Goal: Information Seeking & Learning: Learn about a topic

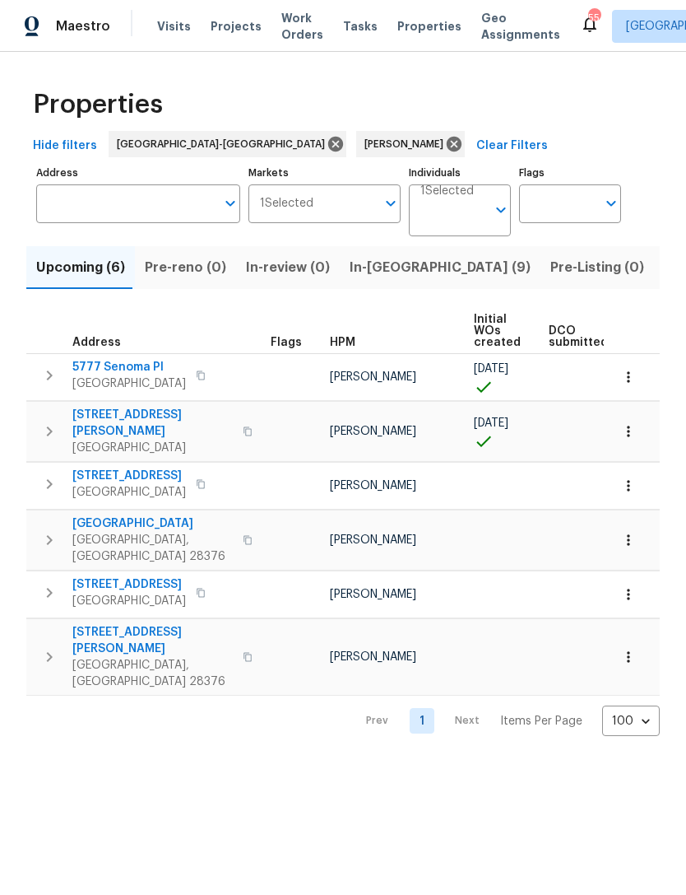
click at [123, 413] on span "3901 Hartwell Rd" at bounding box center [152, 423] width 161 height 33
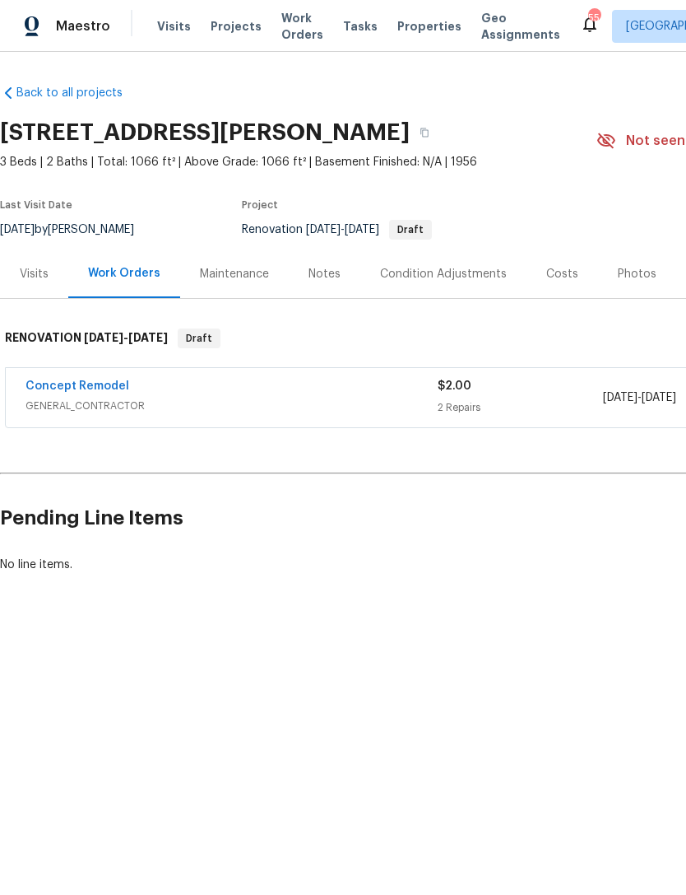
click at [95, 385] on link "Concept Remodel" at bounding box center [78, 386] width 104 height 12
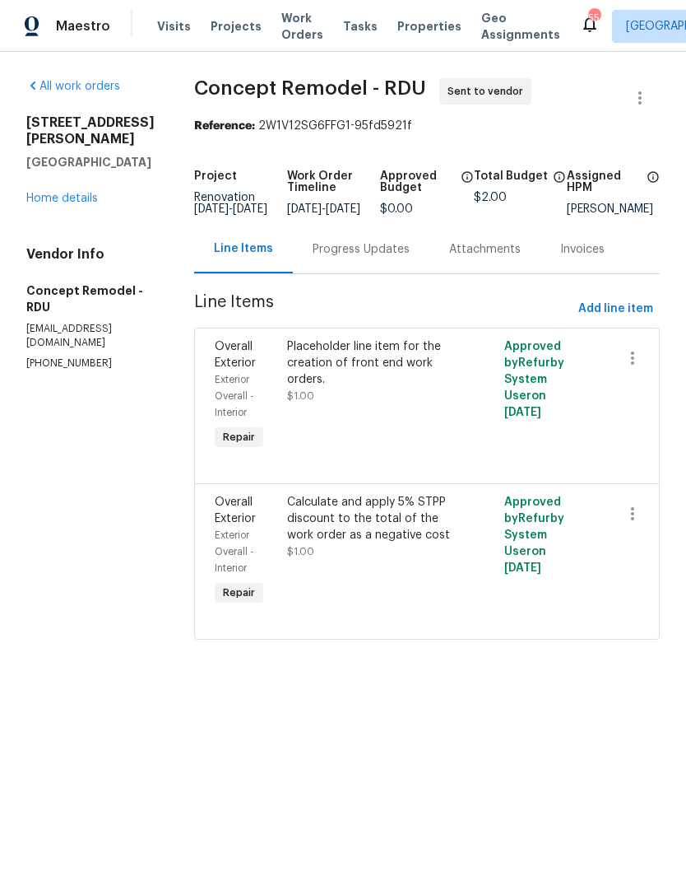
click at [77, 202] on link "Home details" at bounding box center [62, 199] width 72 height 12
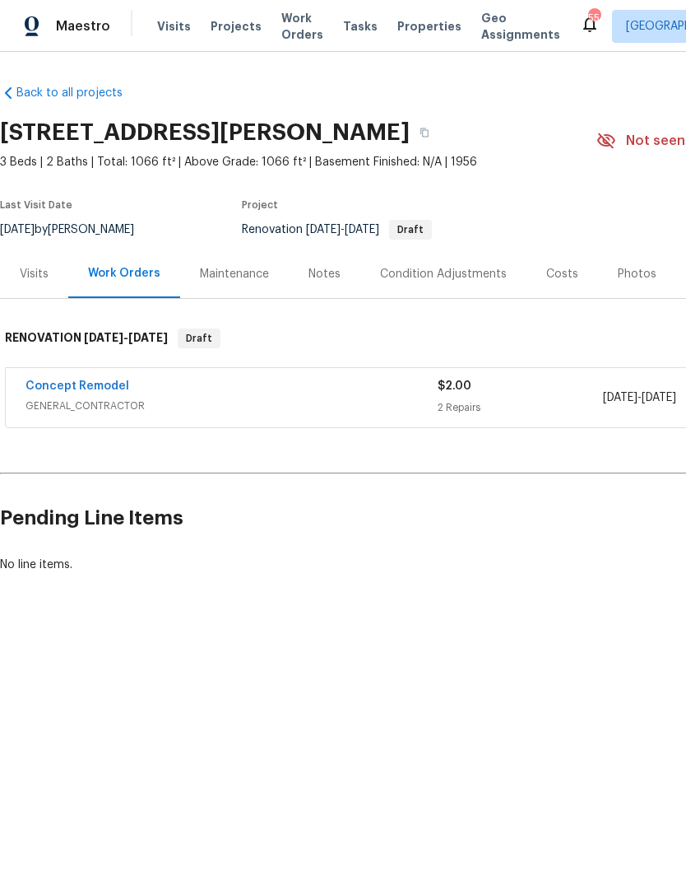
click at [315, 272] on div "Notes" at bounding box center [325, 274] width 32 height 16
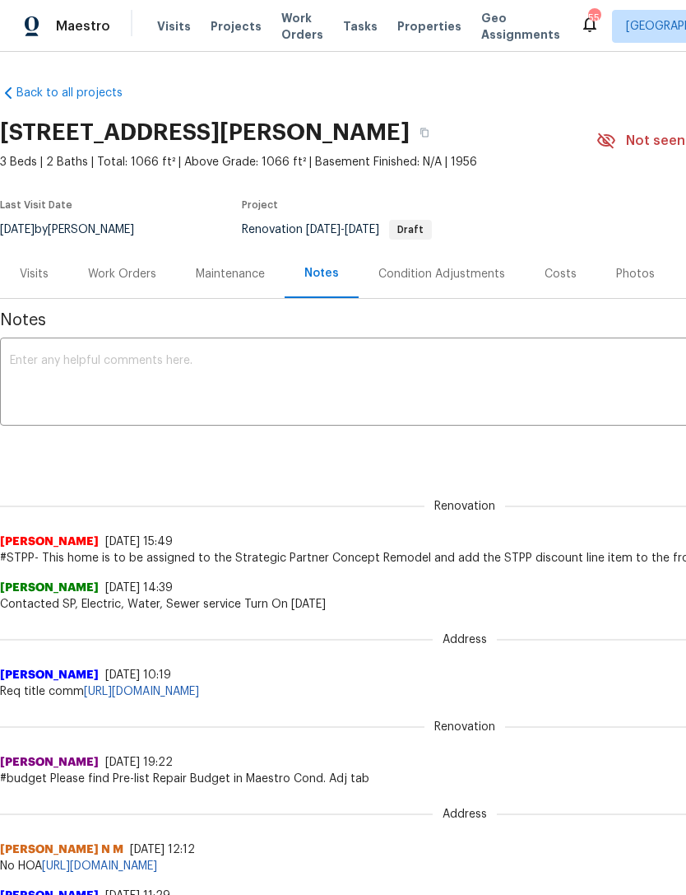
click at [123, 264] on div "Work Orders" at bounding box center [122, 273] width 108 height 49
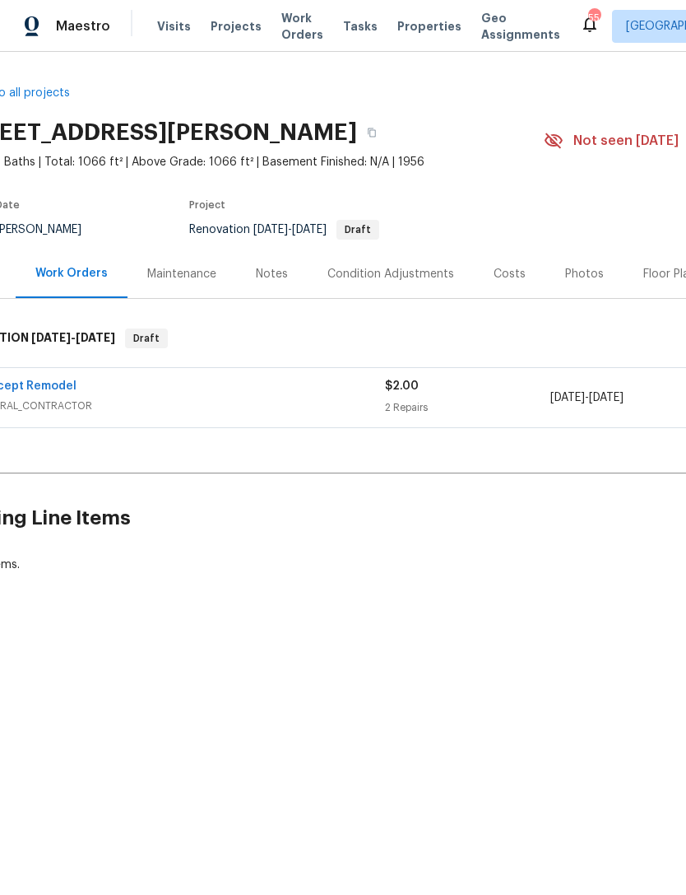
scroll to position [0, 108]
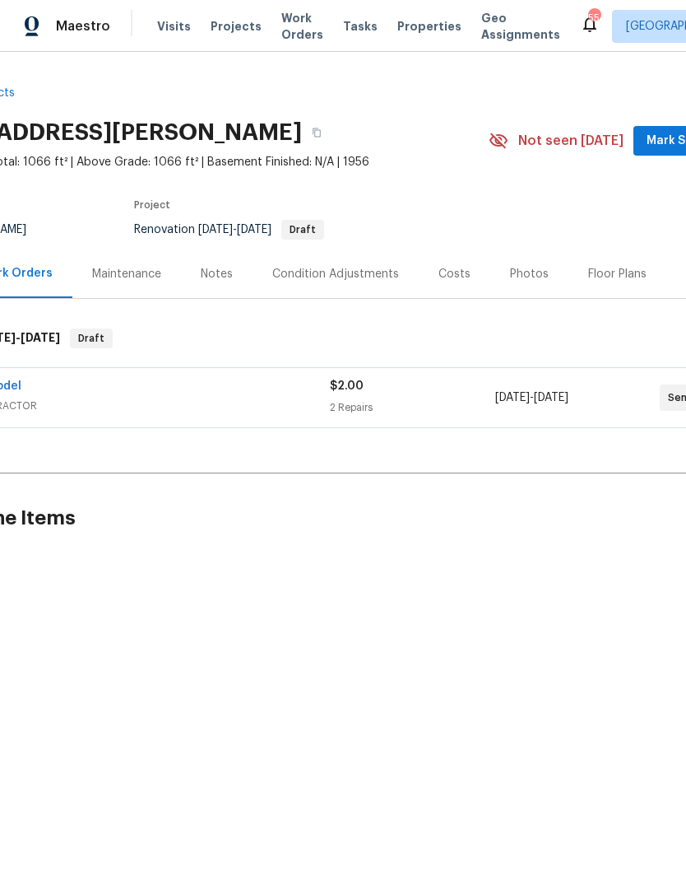
click at [449, 272] on div "Costs" at bounding box center [455, 274] width 32 height 16
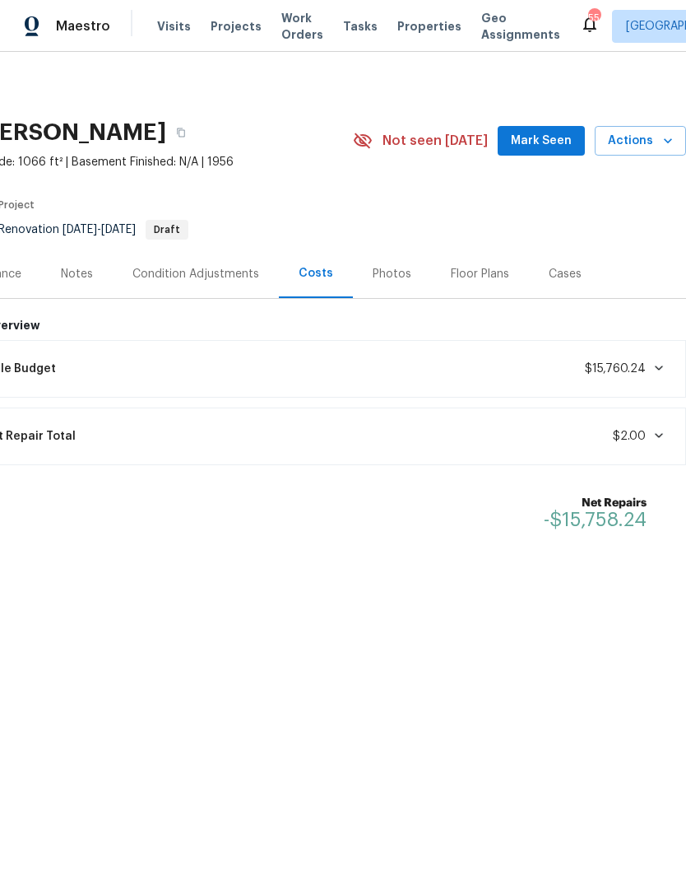
scroll to position [0, 244]
click at [666, 371] on div "Lifecycle Budget $15,760.24" at bounding box center [311, 369] width 729 height 36
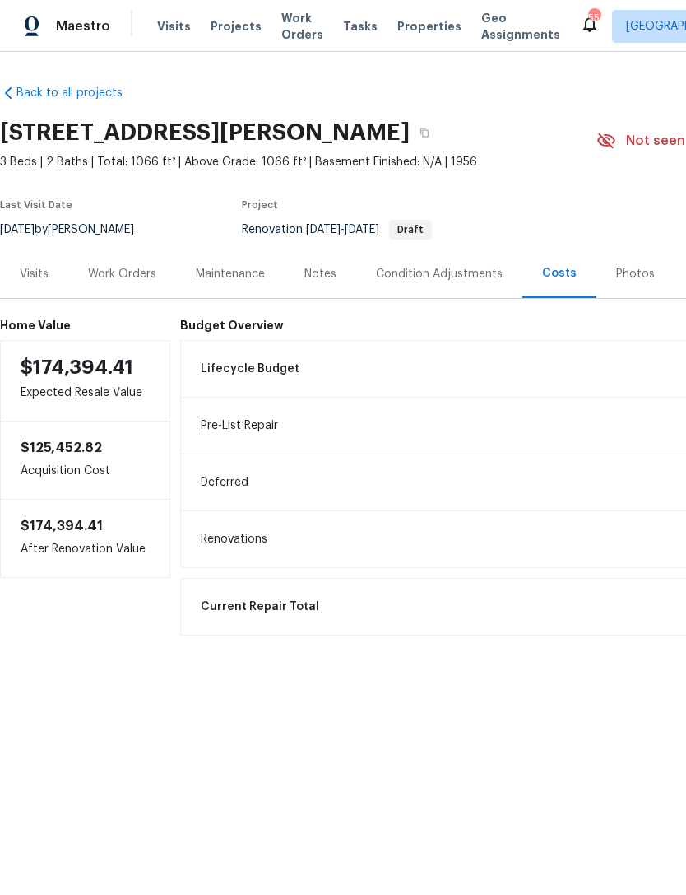
scroll to position [0, 0]
click at [41, 280] on div "Visits" at bounding box center [34, 274] width 29 height 16
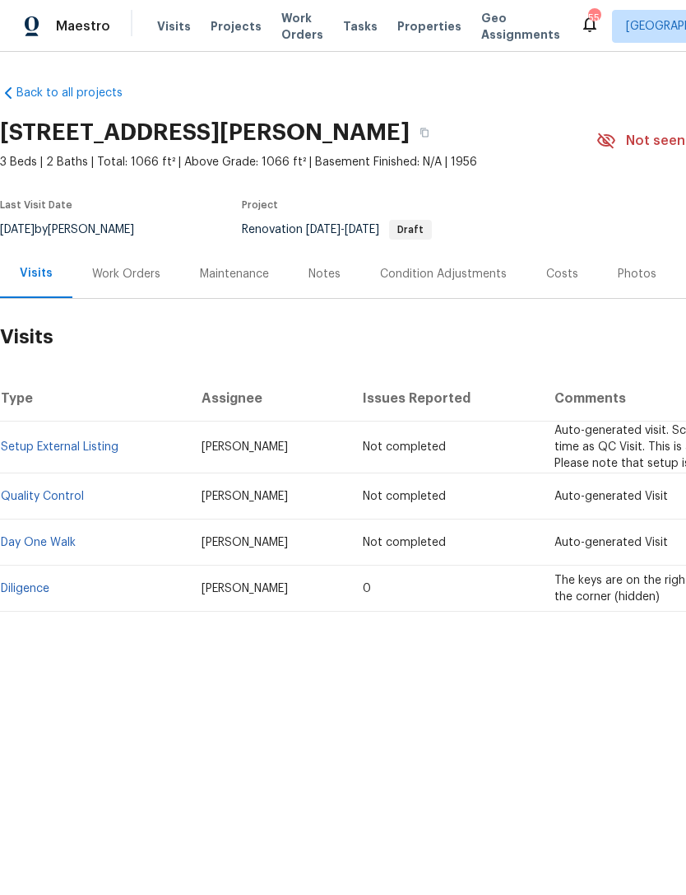
click at [32, 589] on link "Diligence" at bounding box center [25, 589] width 49 height 12
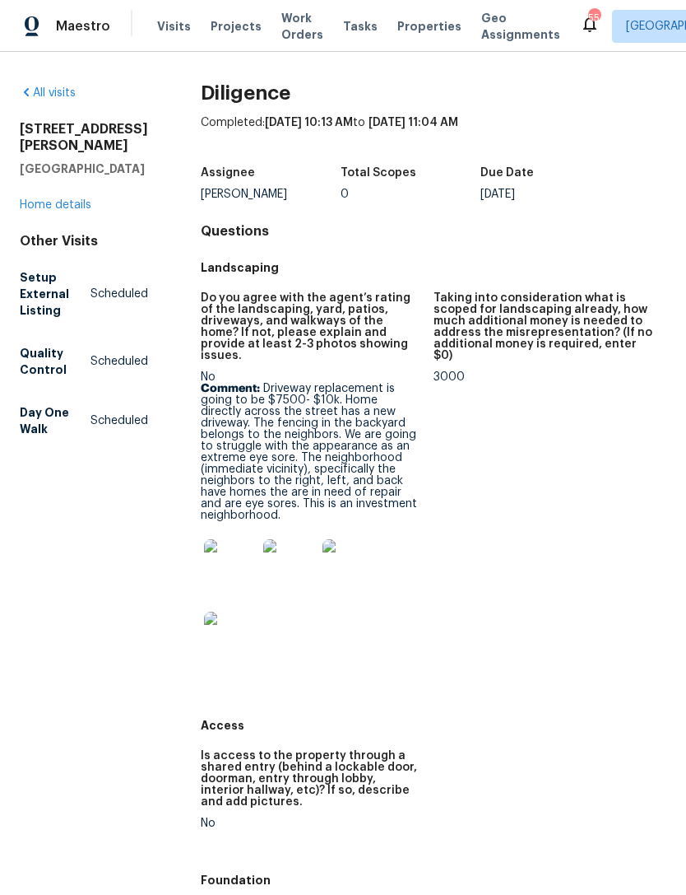
click at [66, 208] on link "Home details" at bounding box center [56, 205] width 72 height 12
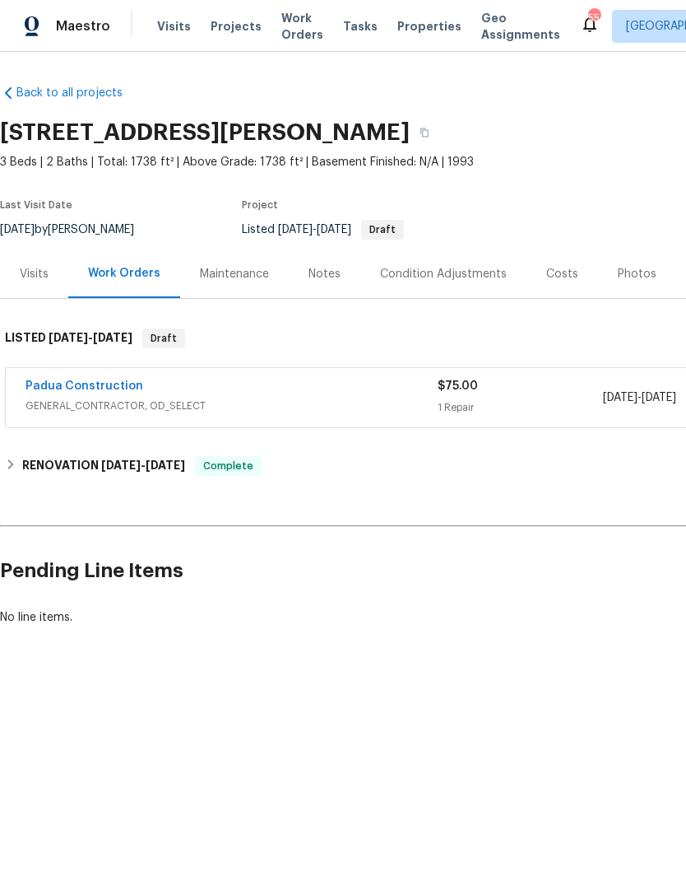
click at [85, 381] on link "Padua Construction" at bounding box center [85, 386] width 118 height 12
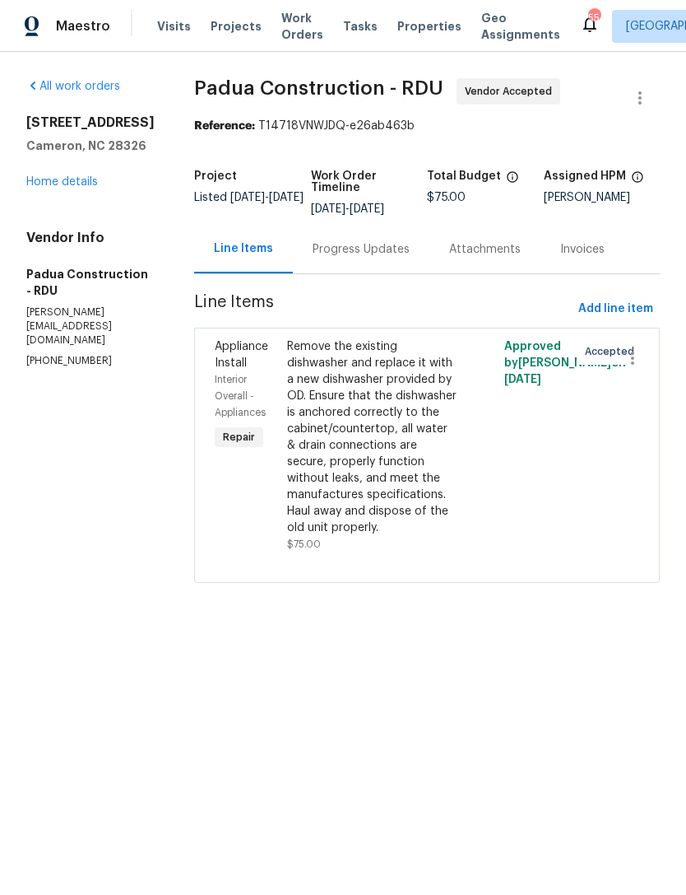
click at [341, 433] on div "Remove the existing dishwasher and replace it with a new dishwasher provided by…" at bounding box center [372, 437] width 171 height 198
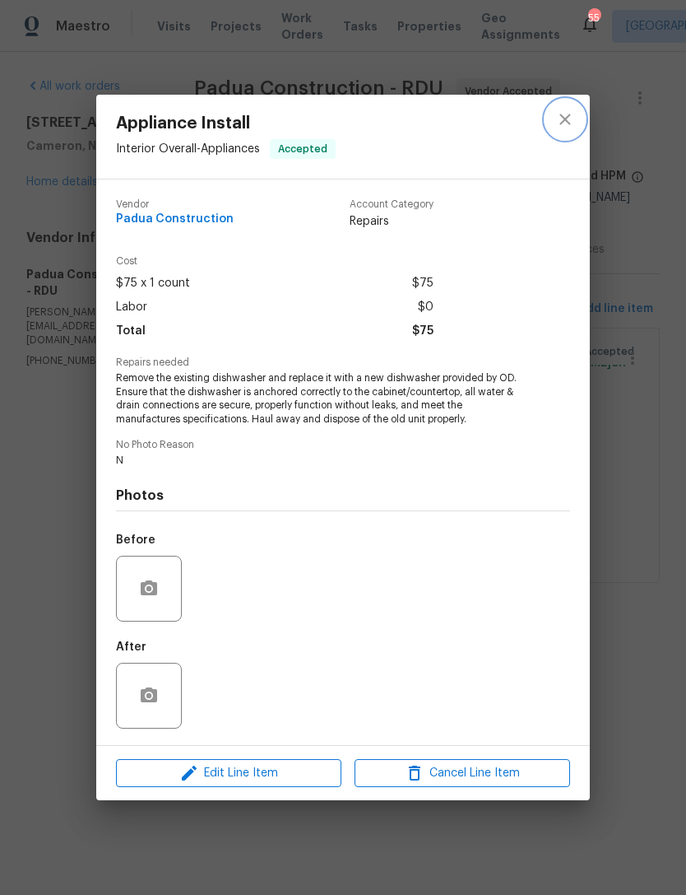
click at [573, 119] on icon "close" at bounding box center [566, 119] width 20 height 20
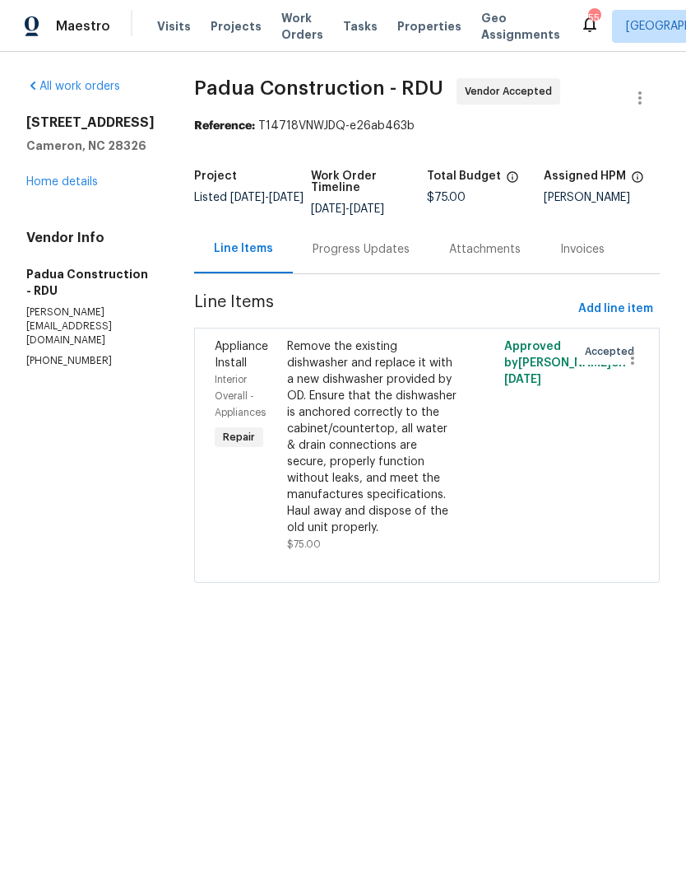
click at [309, 418] on div "Remove the existing dishwasher and replace it with a new dishwasher provided by…" at bounding box center [372, 437] width 171 height 198
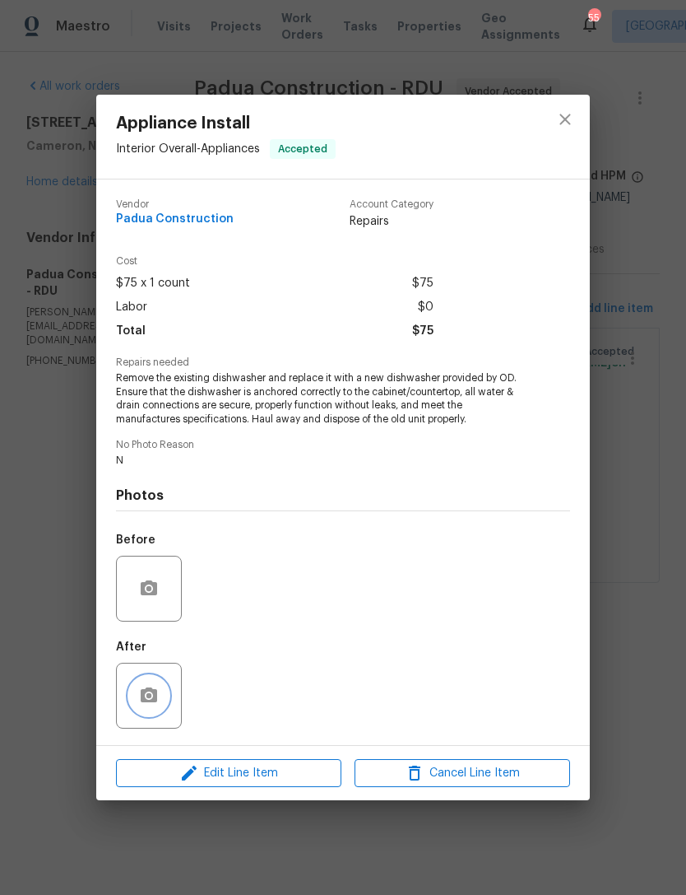
click at [156, 701] on icon "button" at bounding box center [149, 694] width 16 height 15
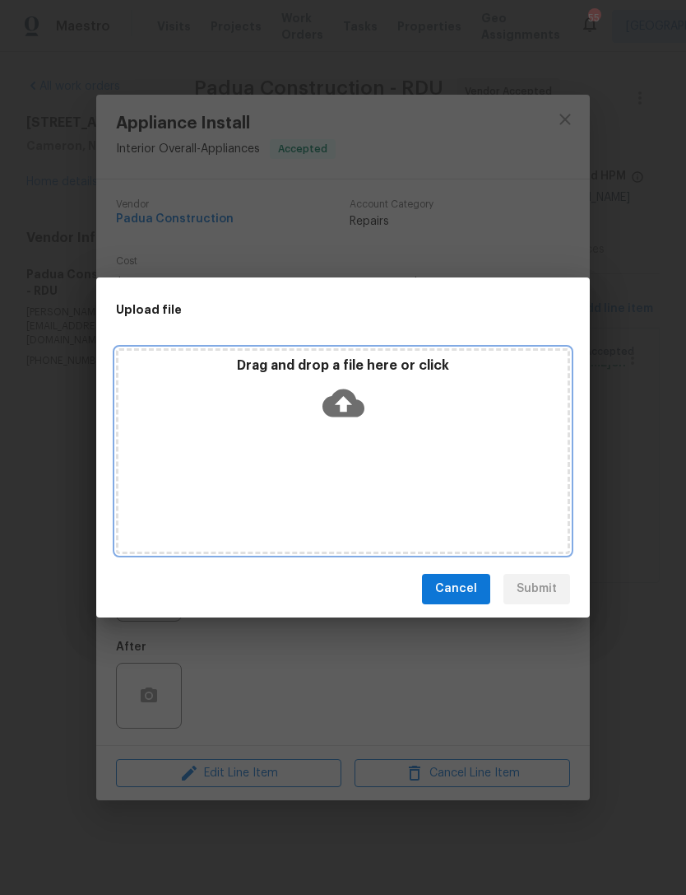
click at [346, 407] on icon at bounding box center [344, 403] width 42 height 42
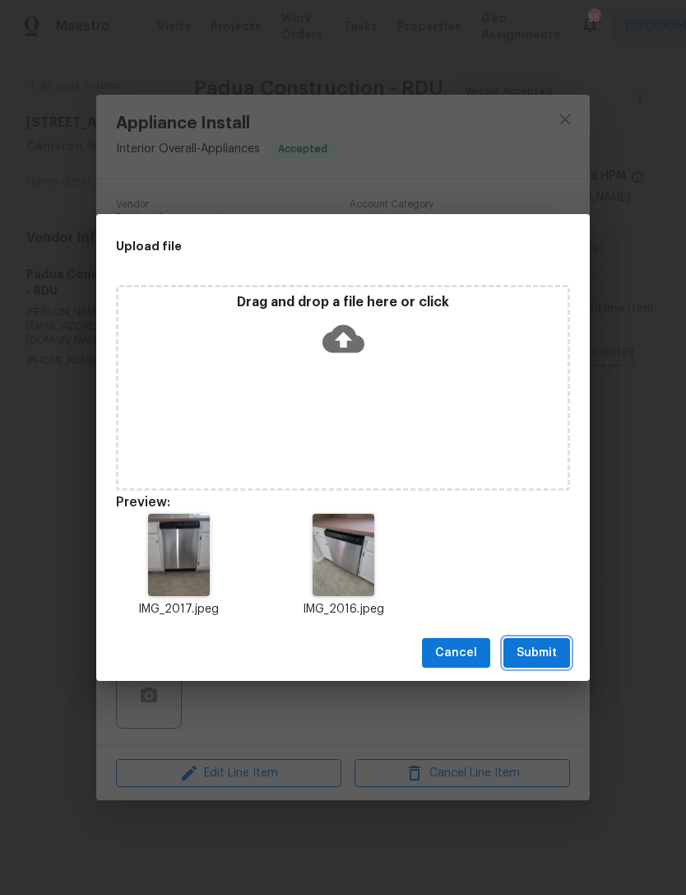
click at [533, 649] on span "Submit" at bounding box center [537, 653] width 40 height 21
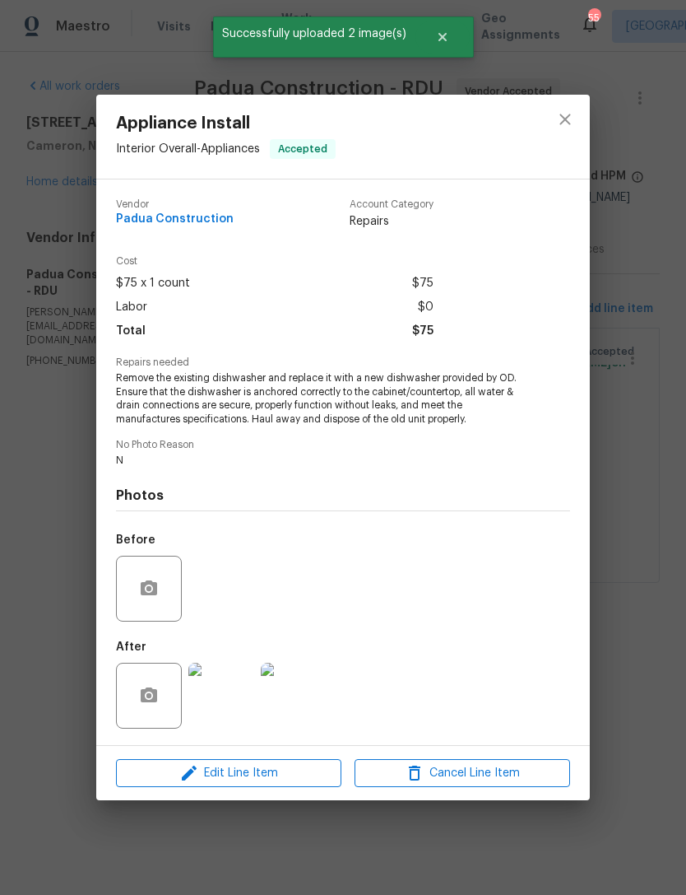
click at [639, 515] on div "Appliance Install Interior Overall - Appliances Accepted Vendor Padua Construct…" at bounding box center [343, 447] width 686 height 895
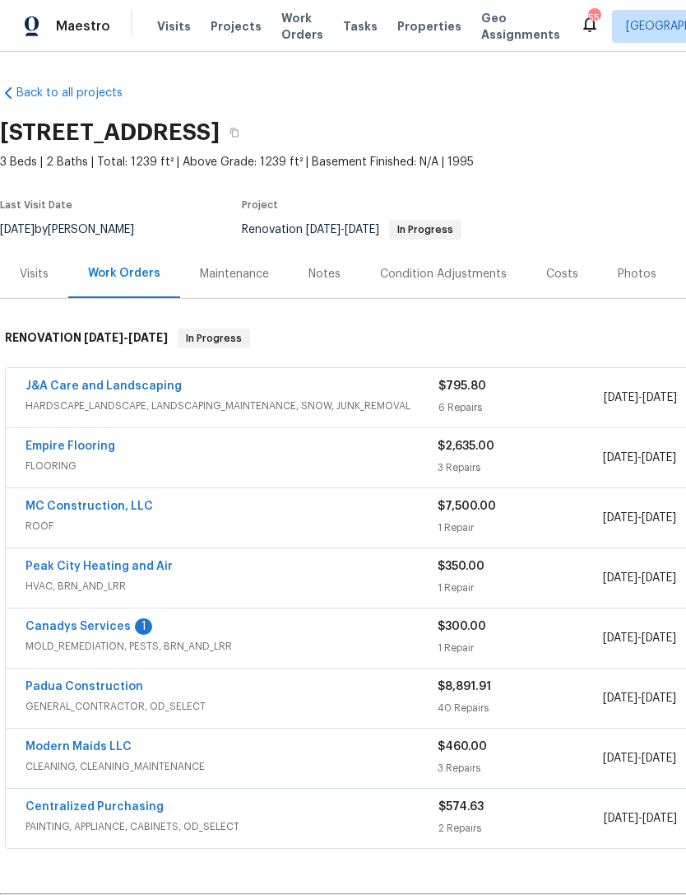
click at [106, 631] on link "Canadys Services" at bounding box center [78, 627] width 105 height 12
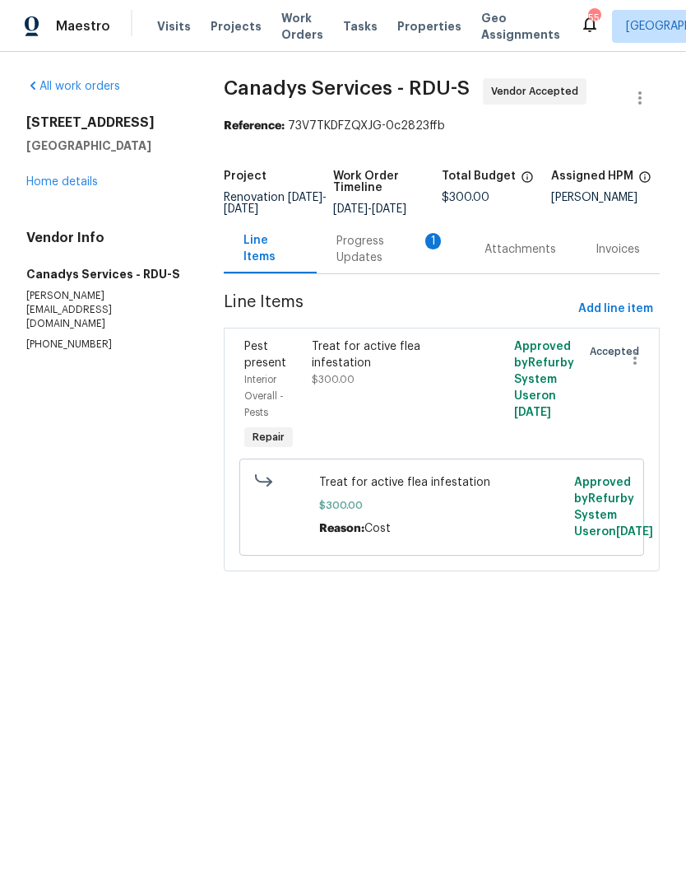
click at [347, 258] on div "Progress Updates 1" at bounding box center [391, 249] width 109 height 33
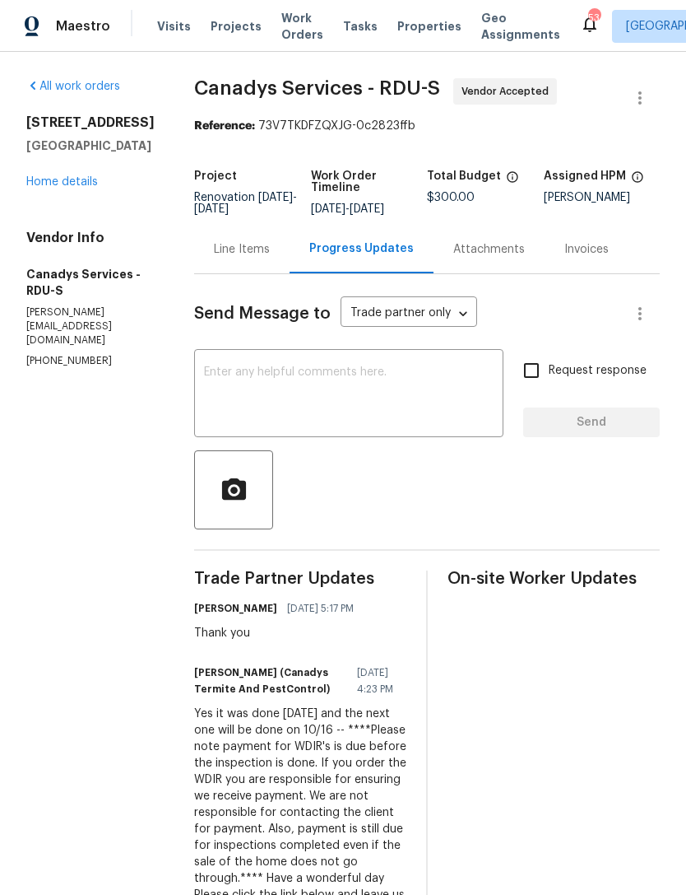
click at [73, 180] on link "Home details" at bounding box center [62, 182] width 72 height 12
